Goal: Book appointment/travel/reservation

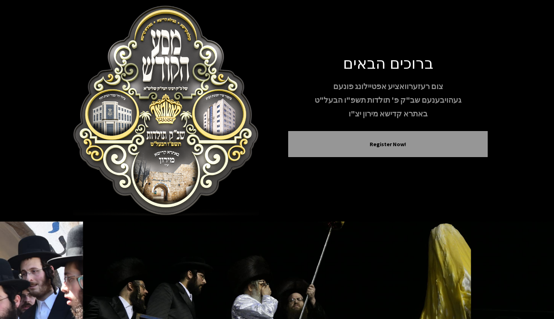
scroll to position [73, 0]
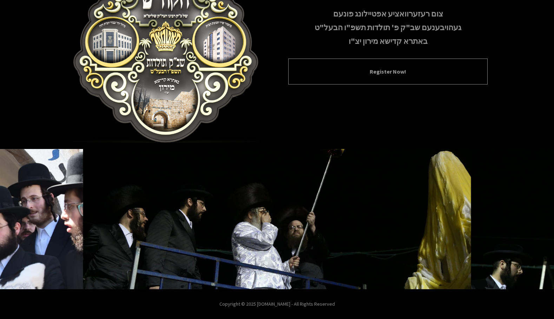
click at [412, 81] on div "Register Now!" at bounding box center [387, 72] width 199 height 26
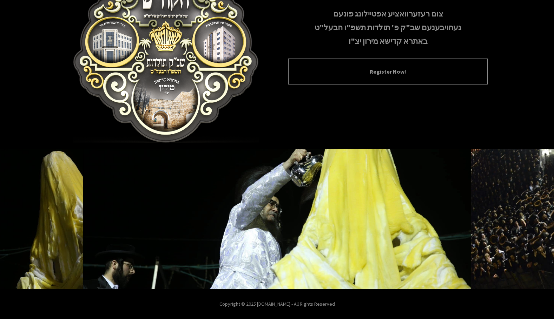
click at [361, 78] on div "Register Now!" at bounding box center [387, 72] width 199 height 26
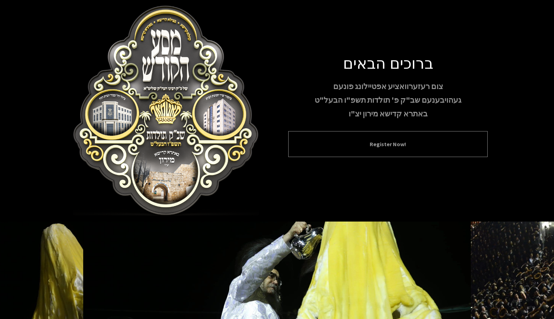
click at [413, 136] on div "Register Now!" at bounding box center [387, 144] width 199 height 26
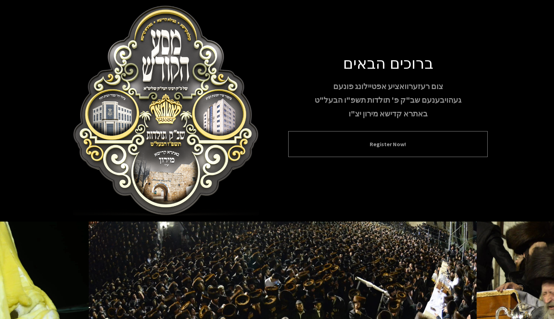
click at [372, 151] on div "Register Now!" at bounding box center [387, 144] width 199 height 26
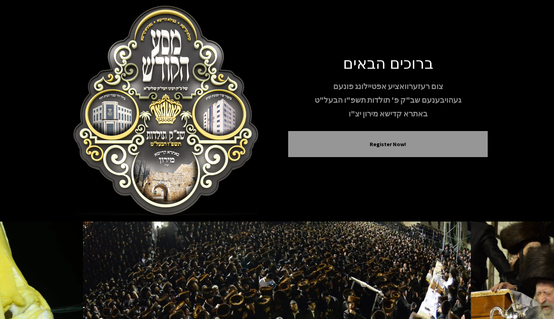
click at [190, 119] on img at bounding box center [165, 111] width 199 height 211
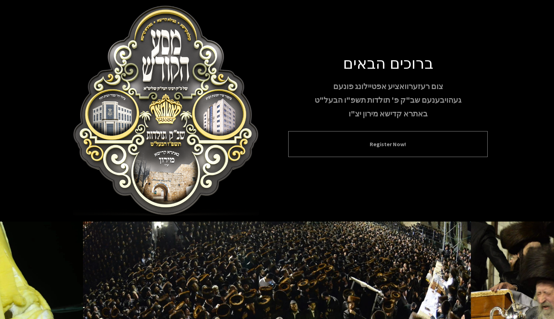
click at [408, 138] on div "Register Now!" at bounding box center [387, 144] width 199 height 26
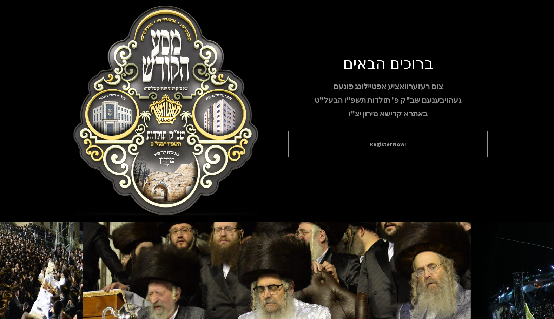
click at [376, 146] on button "Register Now!" at bounding box center [388, 144] width 182 height 8
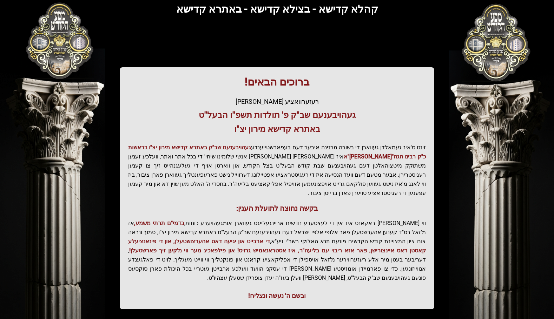
scroll to position [87, 0]
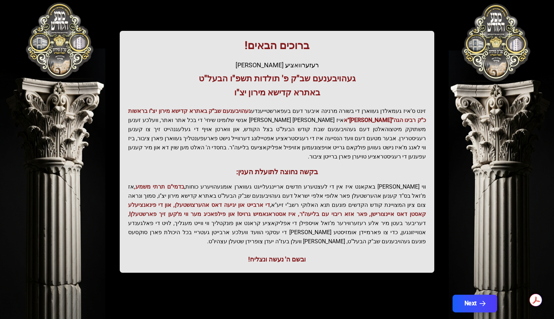
click at [475, 295] on button "Next" at bounding box center [474, 304] width 45 height 18
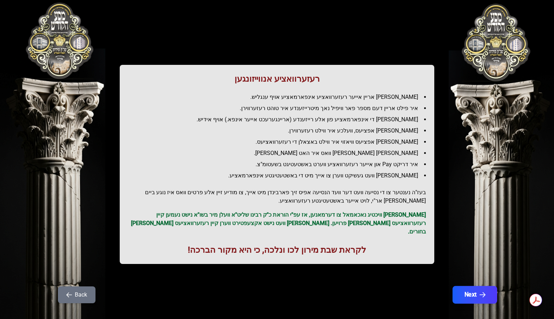
scroll to position [0, 0]
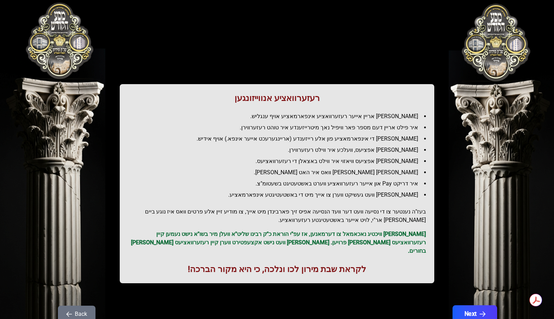
click at [480, 312] on icon "button" at bounding box center [482, 315] width 6 height 6
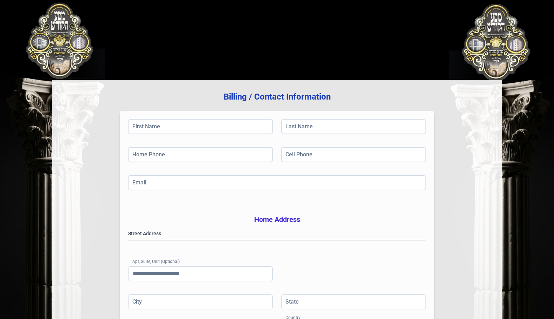
scroll to position [115, 0]
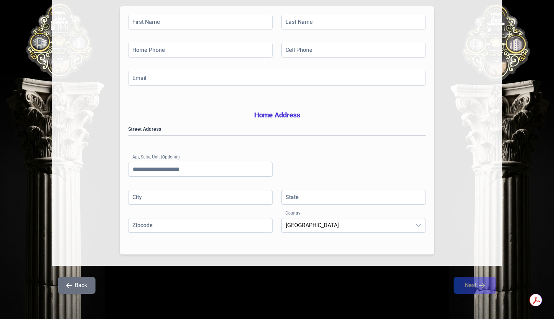
click at [78, 281] on button "Back" at bounding box center [77, 285] width 38 height 17
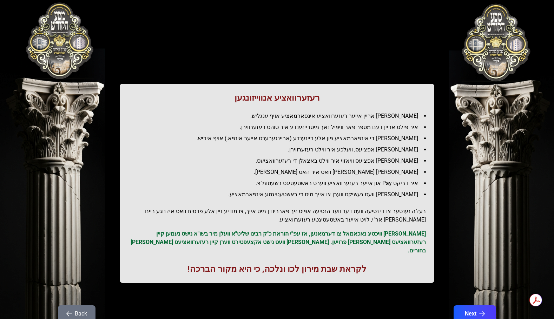
scroll to position [0, 0]
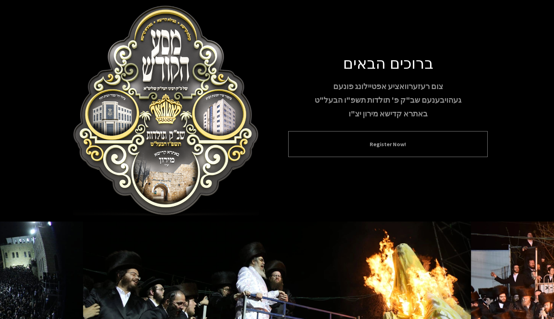
click at [369, 141] on button "Register Now!" at bounding box center [388, 144] width 182 height 8
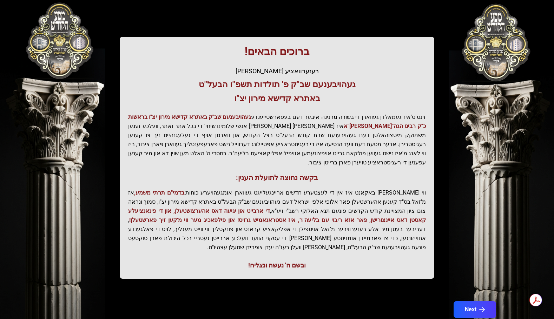
scroll to position [87, 0]
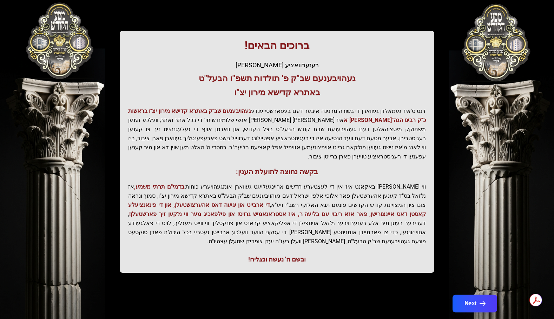
click at [477, 295] on button "Next" at bounding box center [474, 304] width 45 height 18
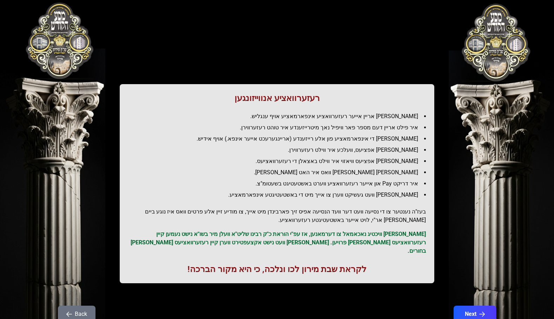
scroll to position [20, 0]
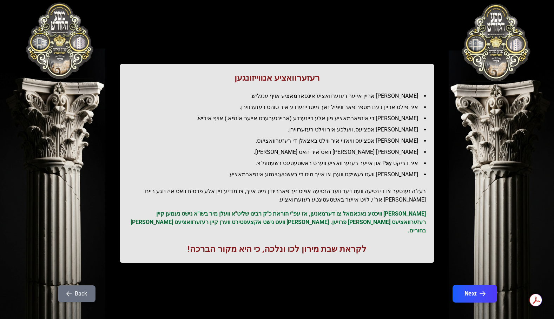
click at [482, 291] on icon "button" at bounding box center [482, 294] width 6 height 6
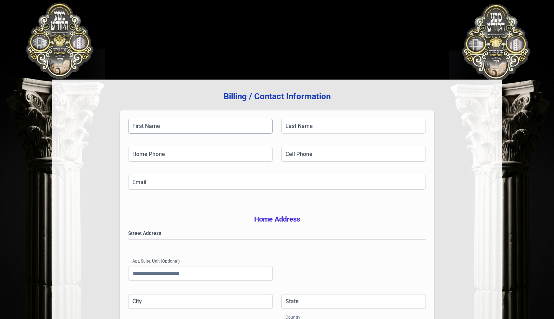
scroll to position [0, 0]
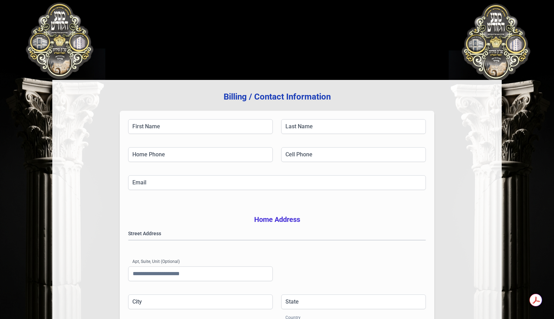
click at [280, 217] on h3 "Home Address" at bounding box center [277, 220] width 298 height 10
click at [128, 240] on gmp-place-autocomplete at bounding box center [128, 240] width 0 height 0
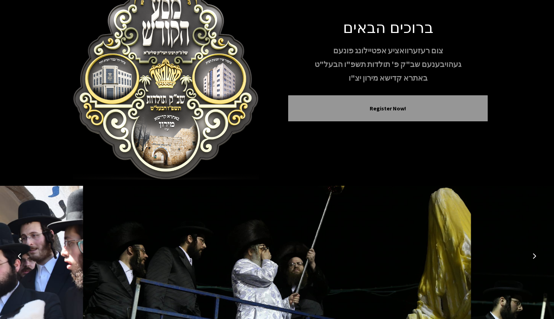
scroll to position [73, 0]
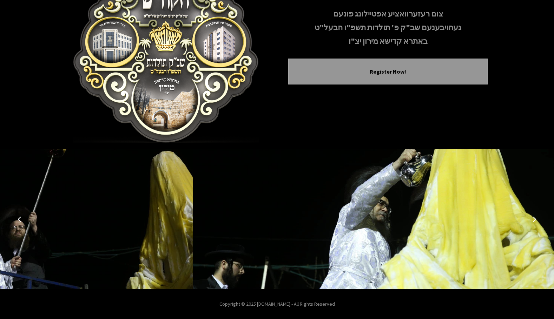
click at [17, 221] on icon "Previous image" at bounding box center [20, 219] width 6 height 6
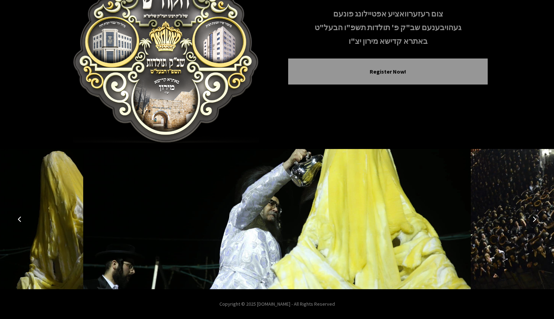
click at [533, 220] on icon "Next image" at bounding box center [534, 219] width 6 height 6
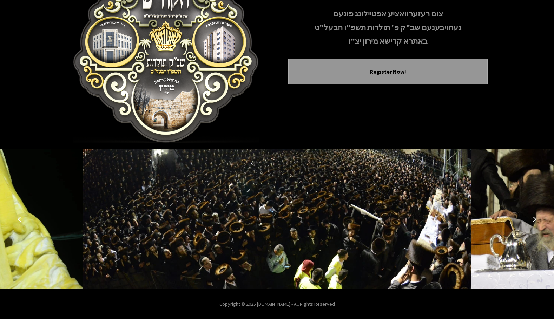
click at [533, 220] on icon "Next image" at bounding box center [534, 219] width 6 height 6
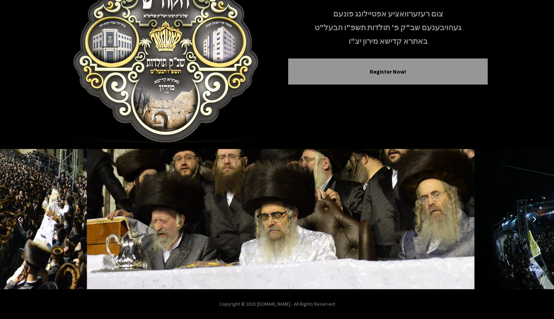
click at [533, 221] on icon "Next image" at bounding box center [534, 219] width 6 height 6
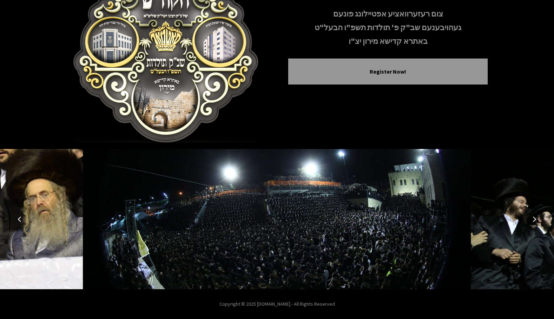
click at [533, 221] on icon "Next image" at bounding box center [534, 219] width 6 height 6
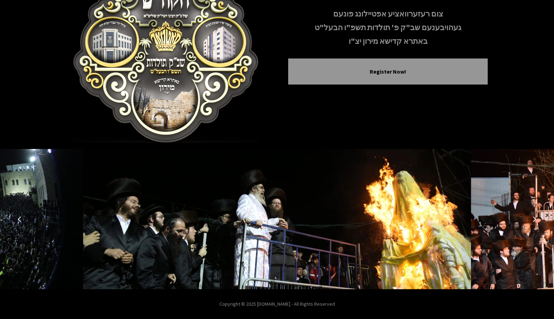
click at [533, 221] on icon "Next image" at bounding box center [534, 219] width 6 height 6
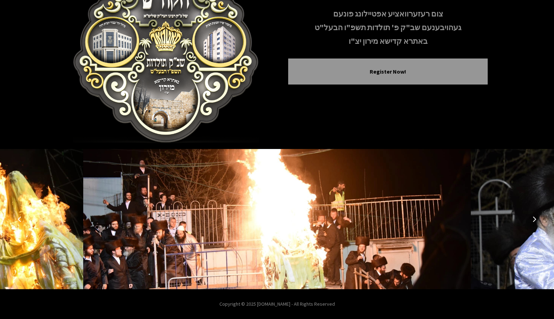
click at [533, 221] on icon "Next image" at bounding box center [534, 219] width 6 height 6
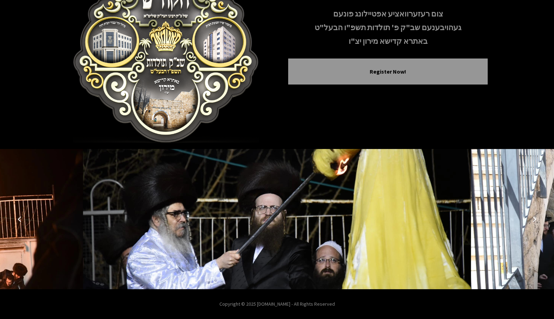
click at [533, 221] on icon "Next image" at bounding box center [534, 219] width 6 height 6
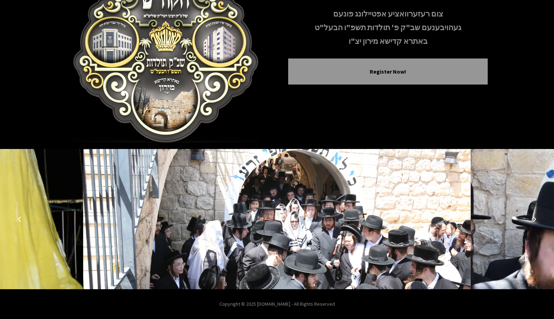
click at [533, 221] on icon "Next image" at bounding box center [534, 219] width 6 height 6
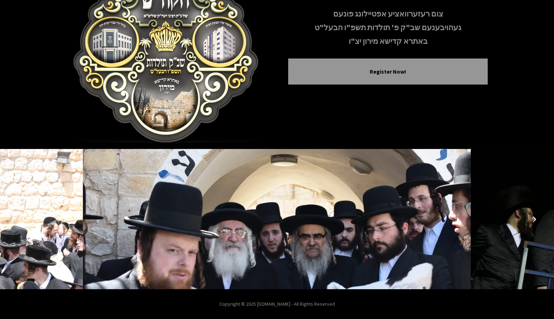
click at [533, 221] on icon "Next image" at bounding box center [534, 219] width 6 height 6
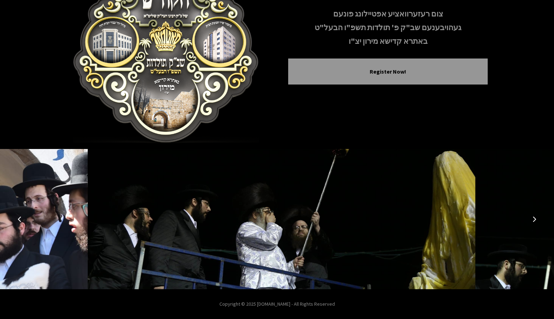
click at [533, 221] on icon "Next image" at bounding box center [534, 219] width 6 height 6
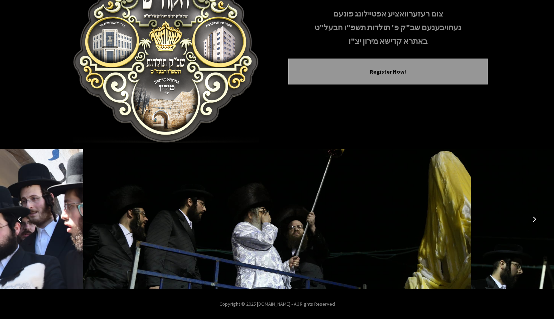
click at [533, 221] on icon "Next image" at bounding box center [534, 219] width 6 height 6
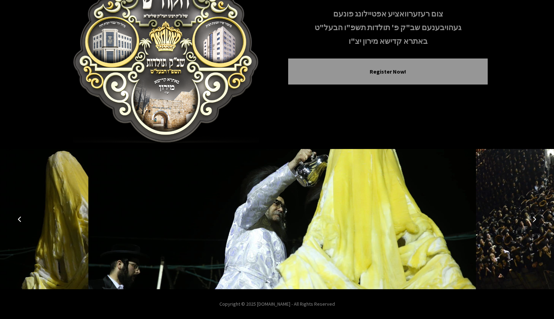
click at [371, 208] on img at bounding box center [282, 219] width 388 height 140
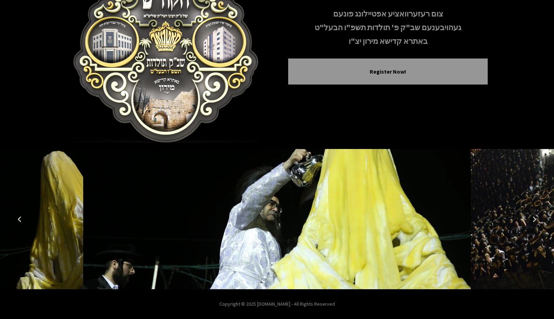
click at [341, 226] on img at bounding box center [277, 219] width 388 height 140
